Goal: Transaction & Acquisition: Purchase product/service

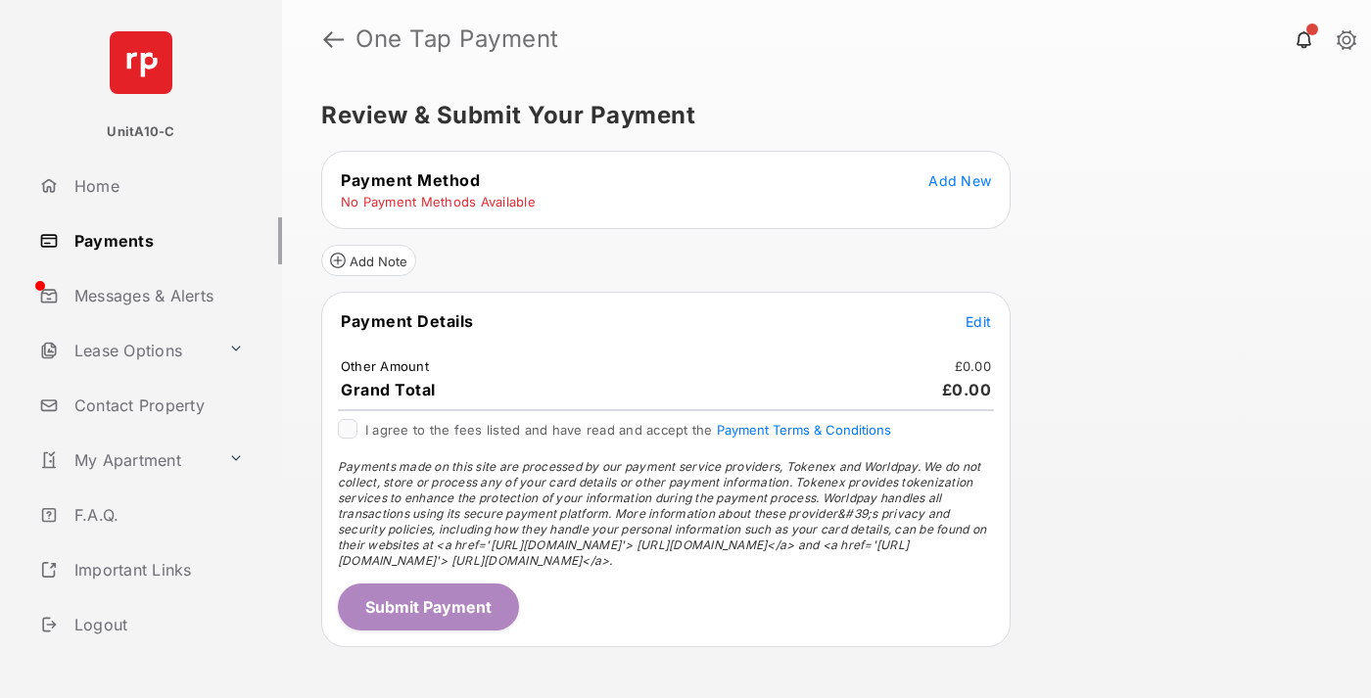
click at [959, 180] on span "Add New" at bounding box center [959, 180] width 63 height 17
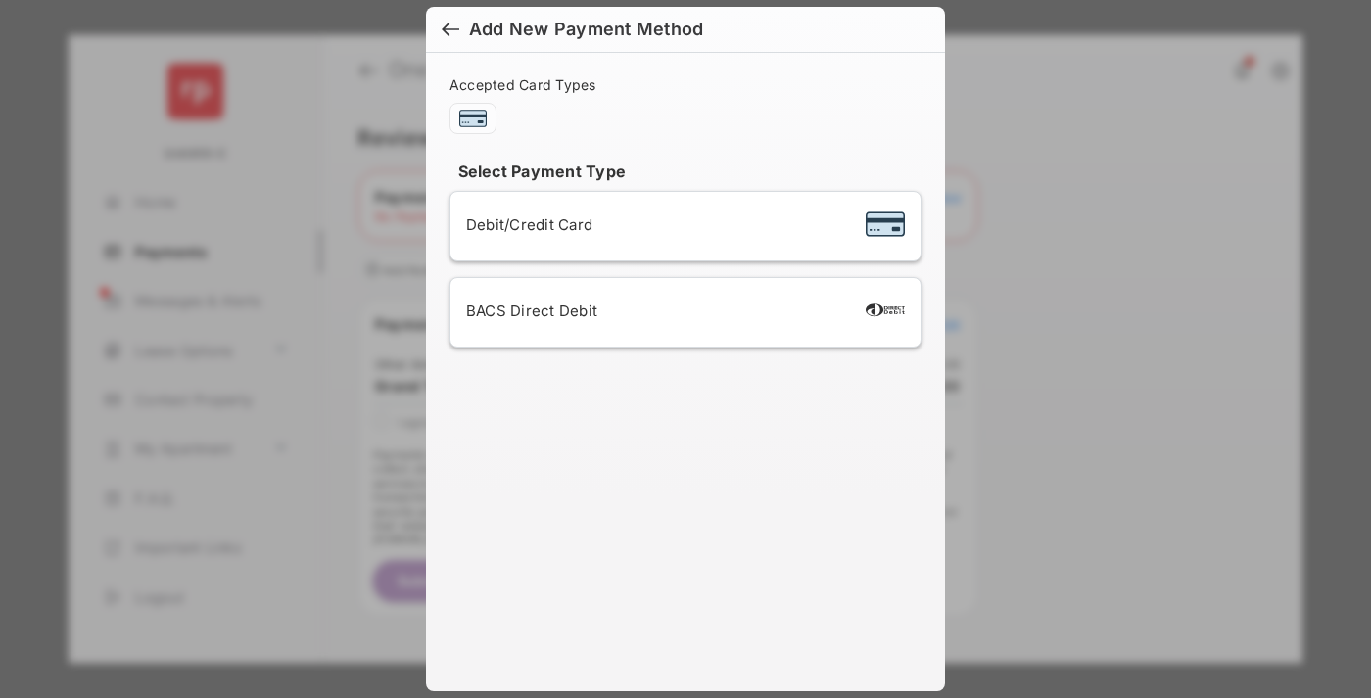
click at [524, 224] on span "Debit/Credit Card" at bounding box center [529, 224] width 126 height 19
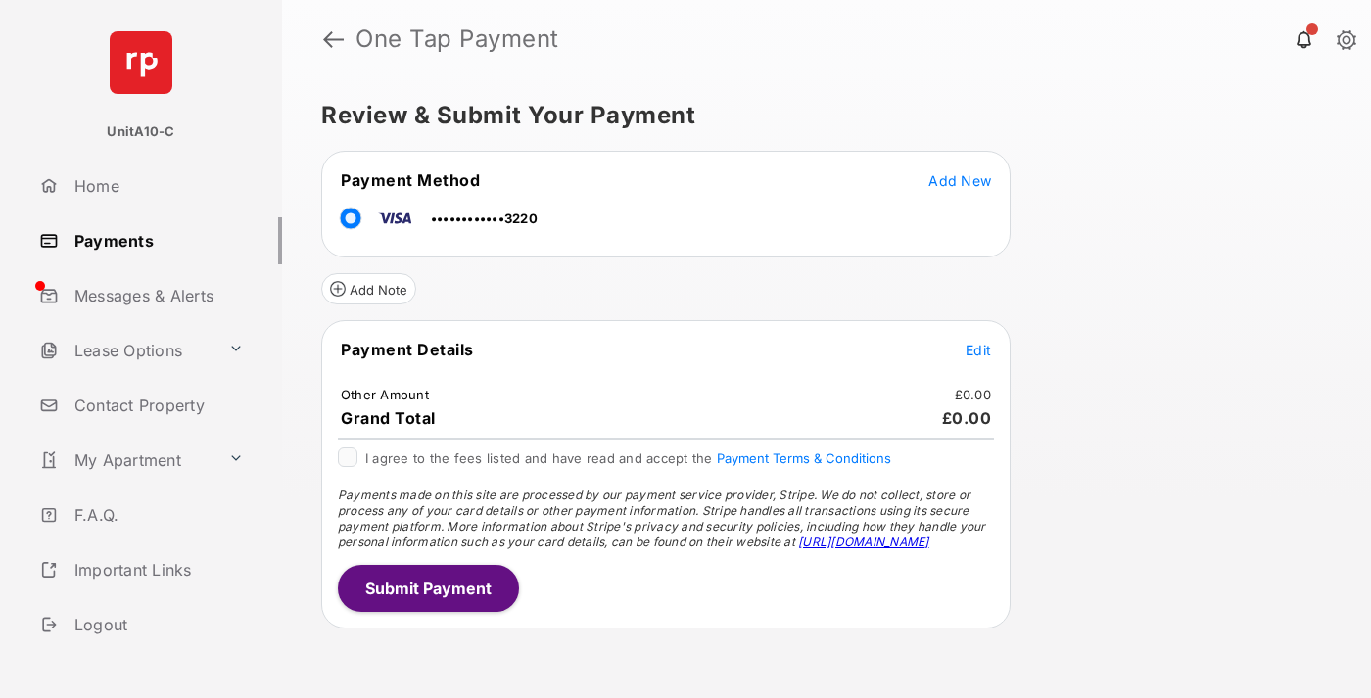
click at [978, 350] on span "Edit" at bounding box center [977, 350] width 25 height 17
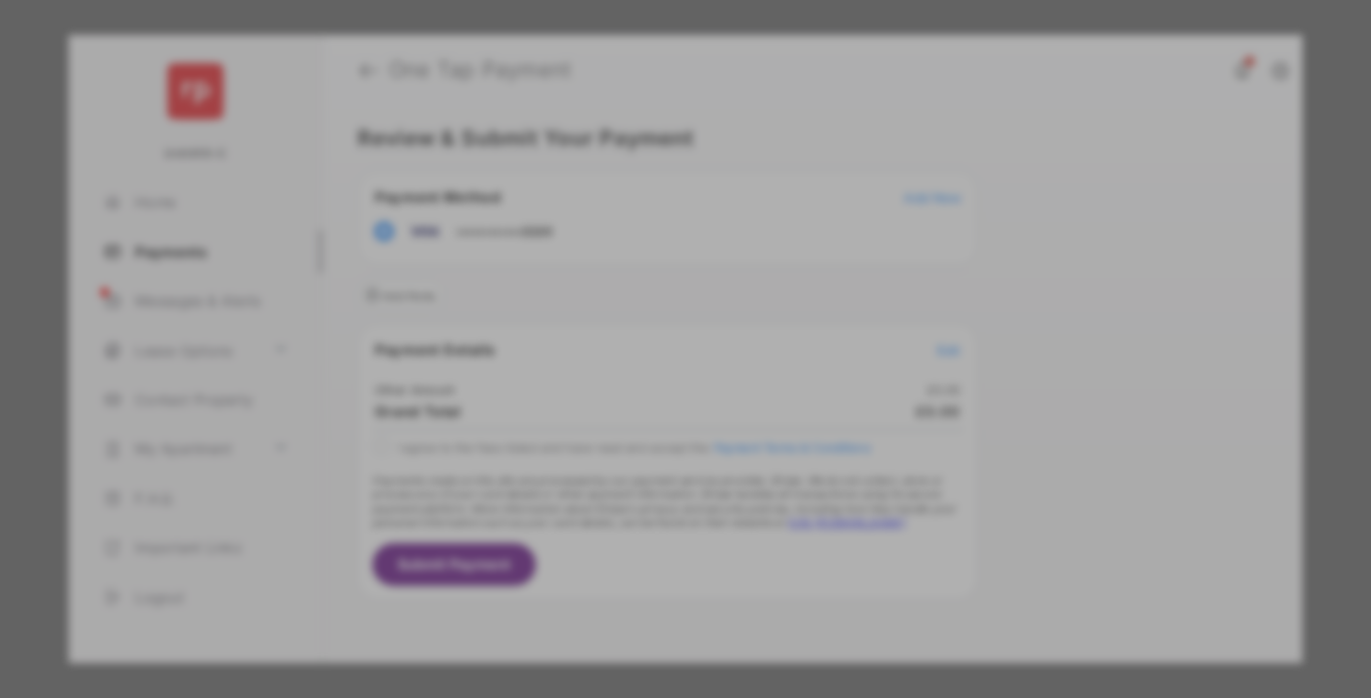
type input "**"
click at [619, 501] on button "Save" at bounding box center [619, 516] width 98 height 47
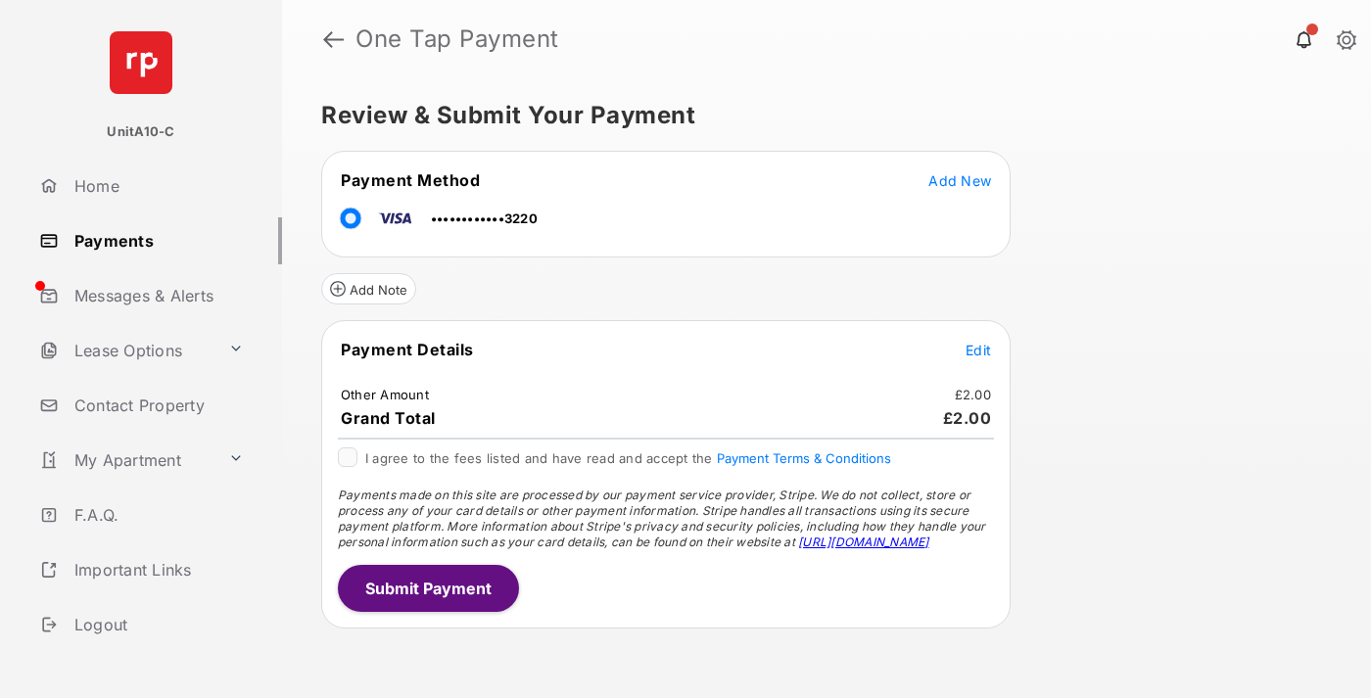
click at [427, 587] on button "Submit Payment" at bounding box center [428, 588] width 181 height 47
